Goal: Task Accomplishment & Management: Use online tool/utility

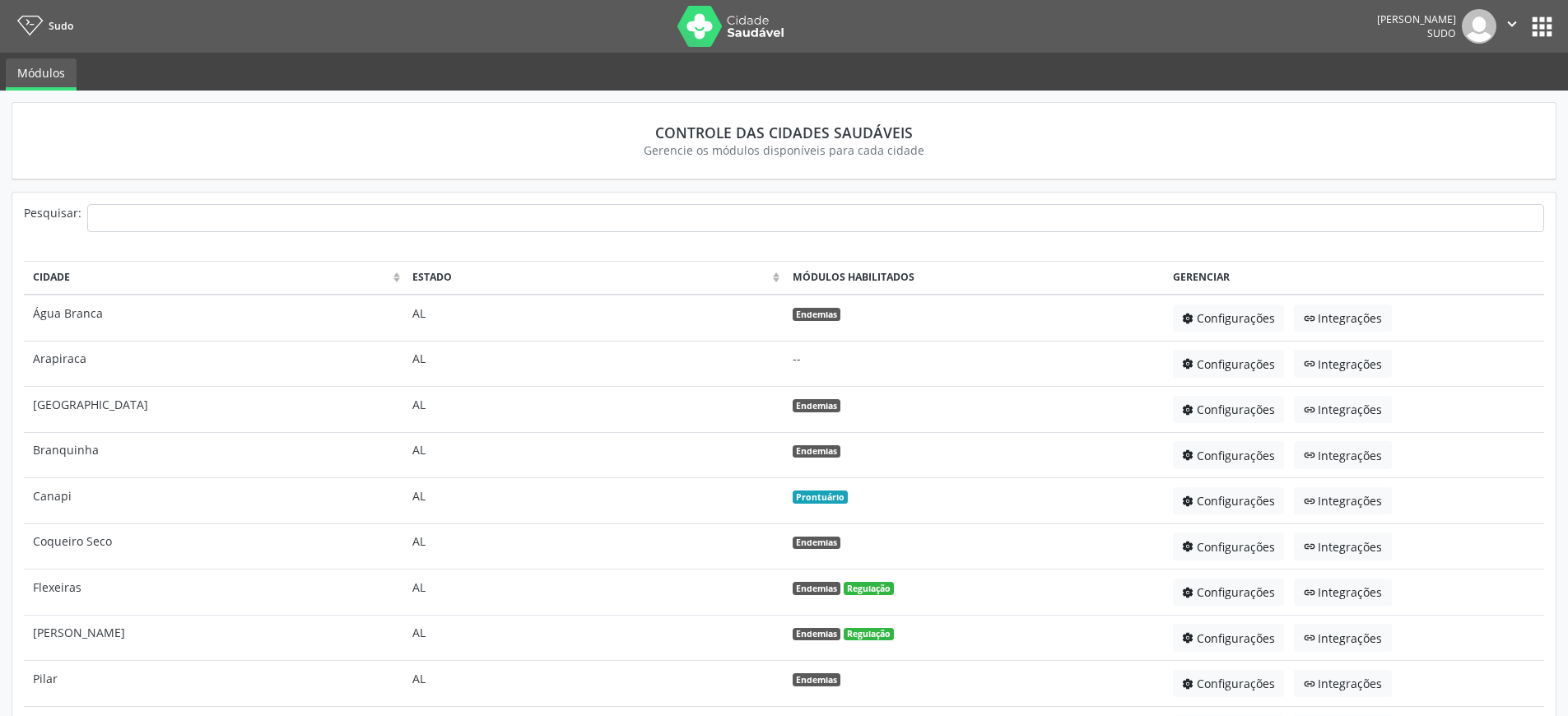
click at [1513, 23] on icon "" at bounding box center [1512, 24] width 18 height 18
click at [1532, 24] on button "apps" at bounding box center [1542, 26] width 29 height 29
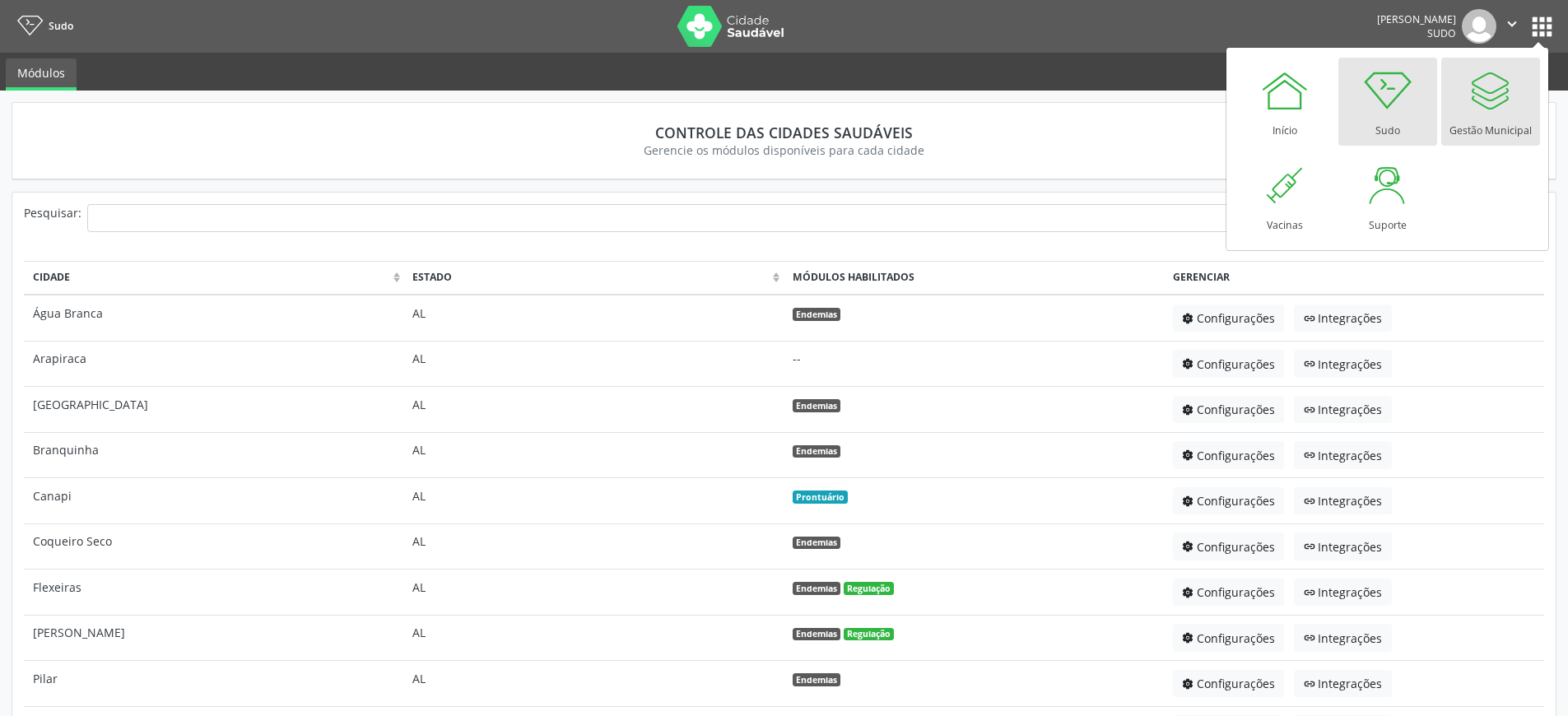
click at [1508, 82] on div at bounding box center [1491, 90] width 49 height 49
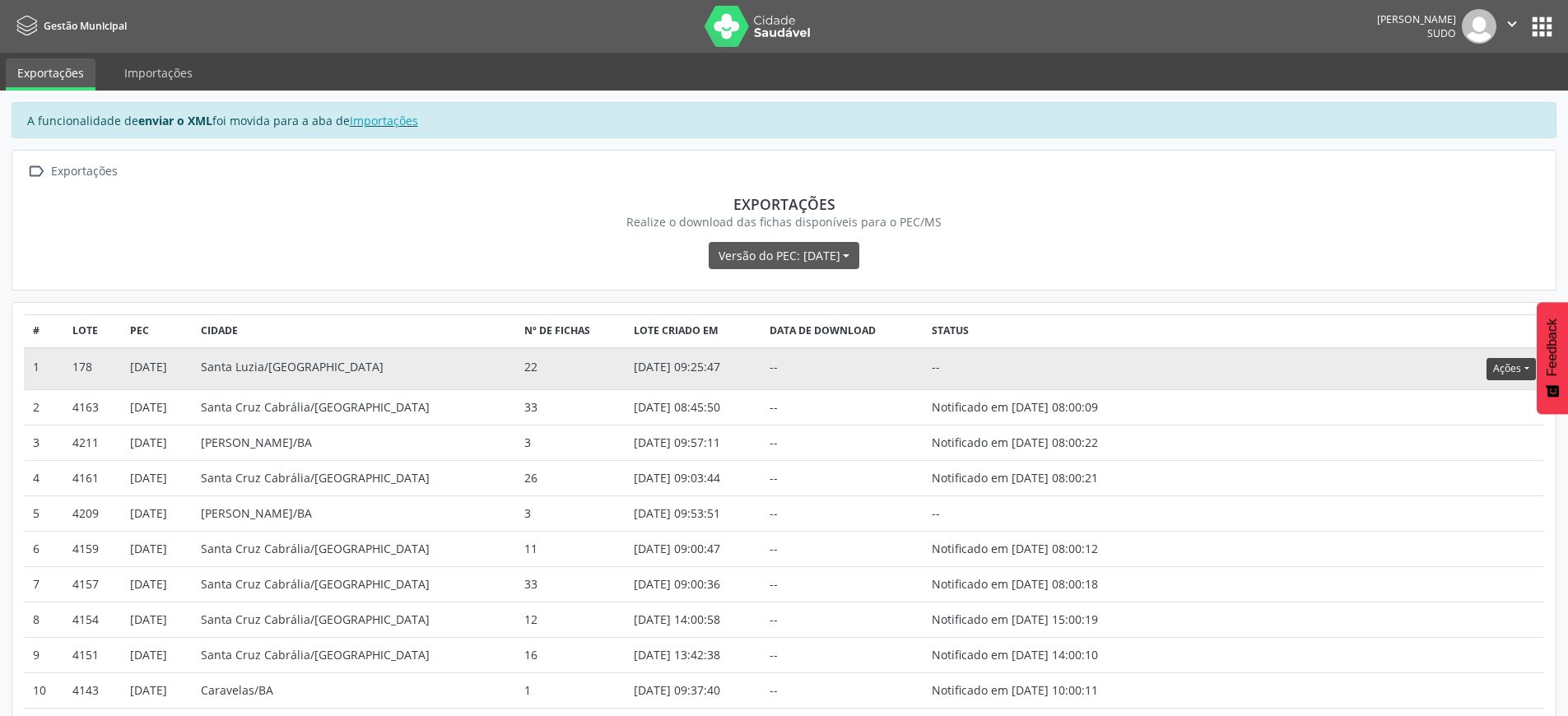
click at [1503, 369] on button "Ações" at bounding box center [1510, 369] width 48 height 22
click at [1462, 473] on link "Atualizar" at bounding box center [1477, 470] width 113 height 23
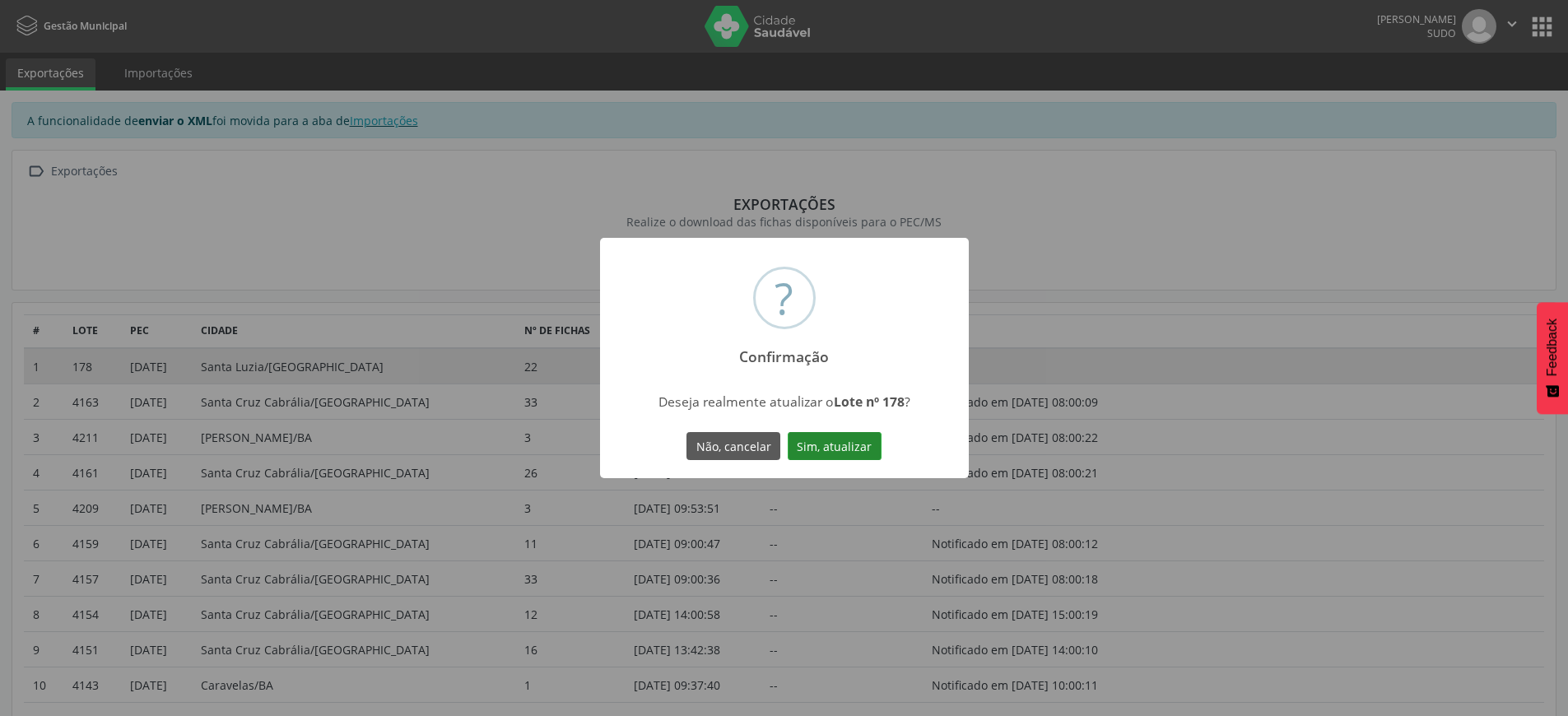
click at [863, 444] on button "Sim, atualizar" at bounding box center [834, 447] width 94 height 28
